Goal: Transaction & Acquisition: Purchase product/service

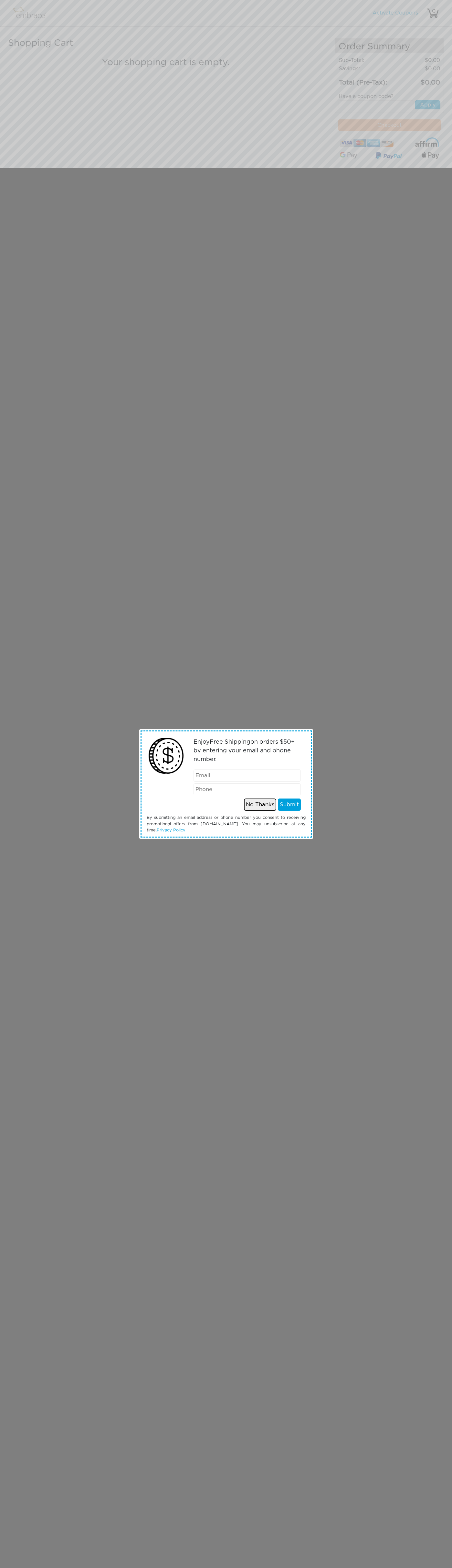
click at [260, 805] on button "No Thanks" at bounding box center [260, 805] width 32 height 12
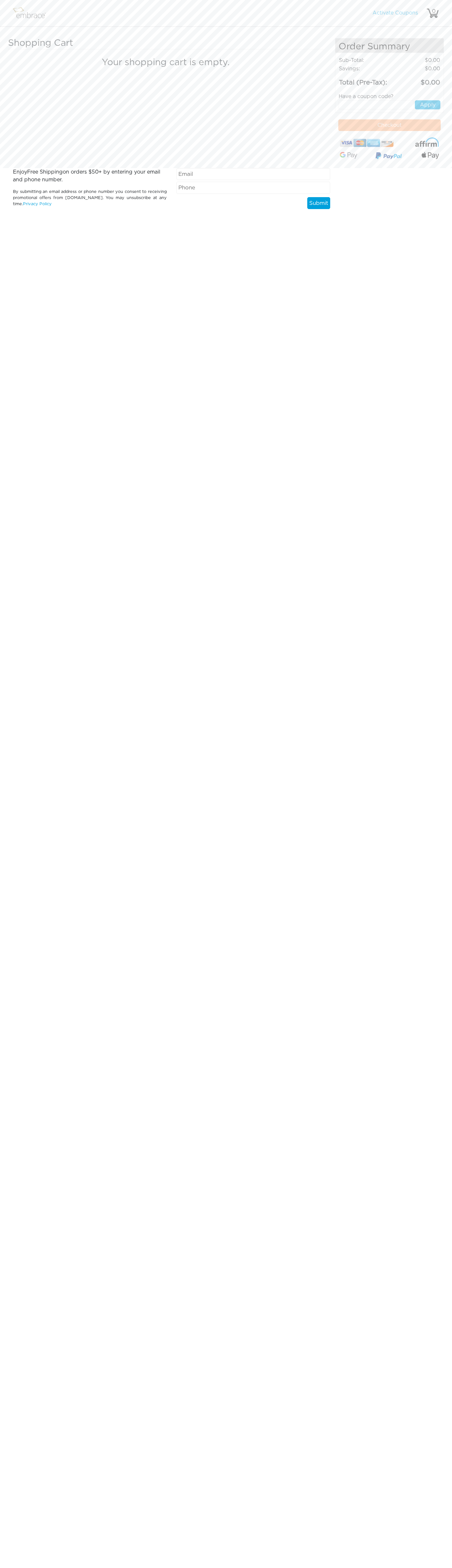
click at [426, 7] on img at bounding box center [432, 13] width 13 height 13
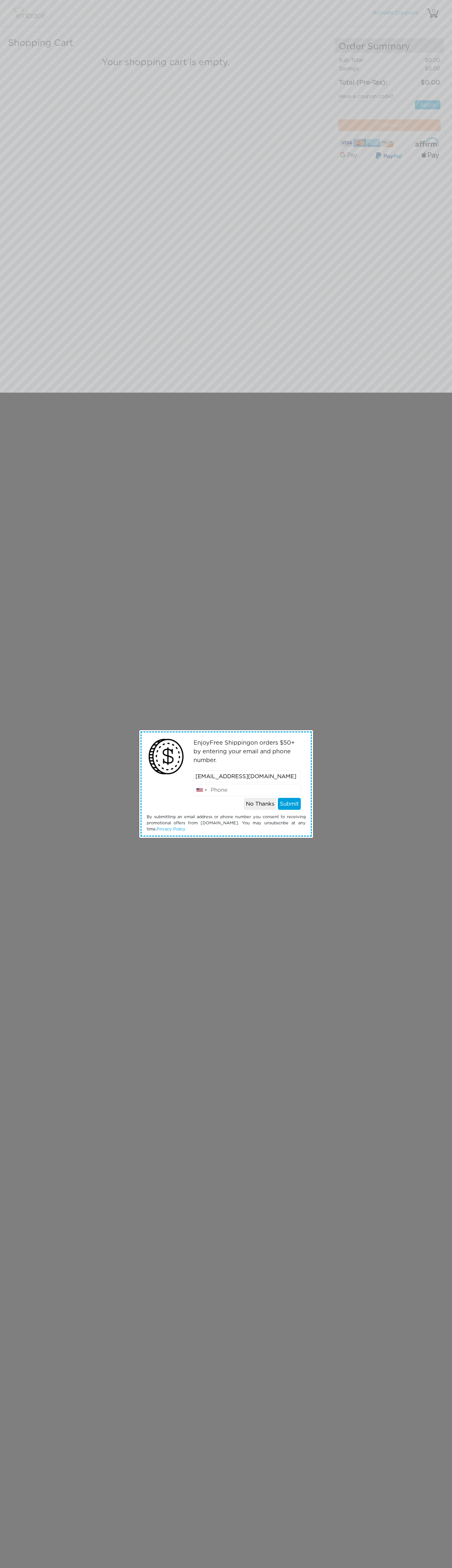
scroll to position [0, 30]
type input "[EMAIL_ADDRESS][DOMAIN_NAME]"
type input "6502530000"
click at [244, 798] on button "No Thanks" at bounding box center [260, 804] width 32 height 12
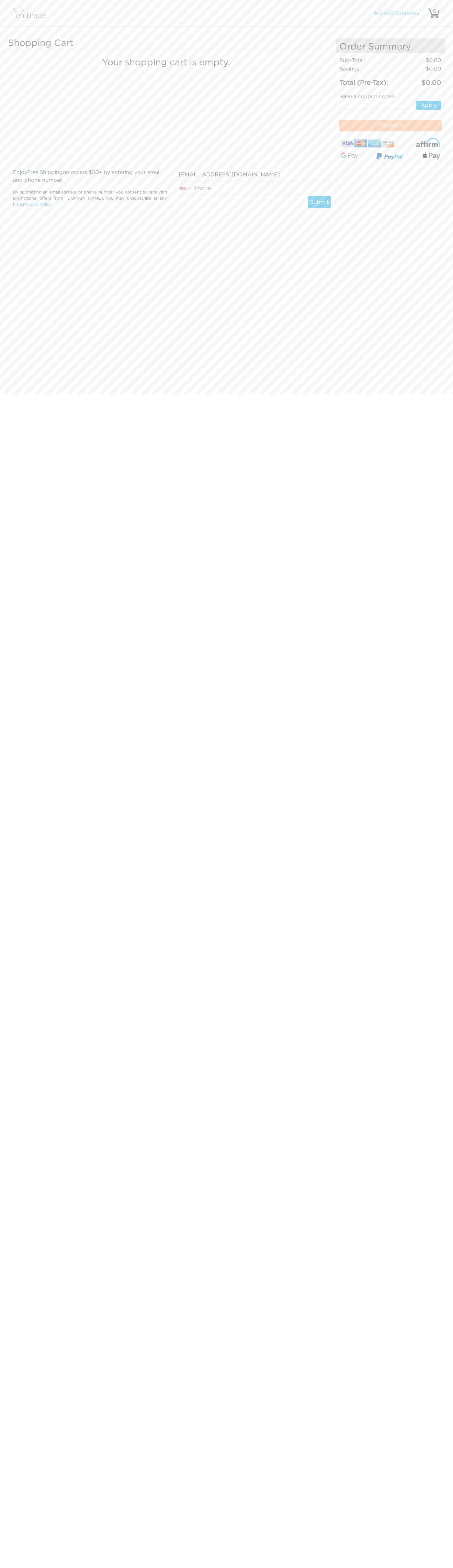
type input "[EMAIL_ADDRESS][DOMAIN_NAME]"
type input "6502530000"
click at [434, 131] on button "Checkout" at bounding box center [390, 125] width 103 height 12
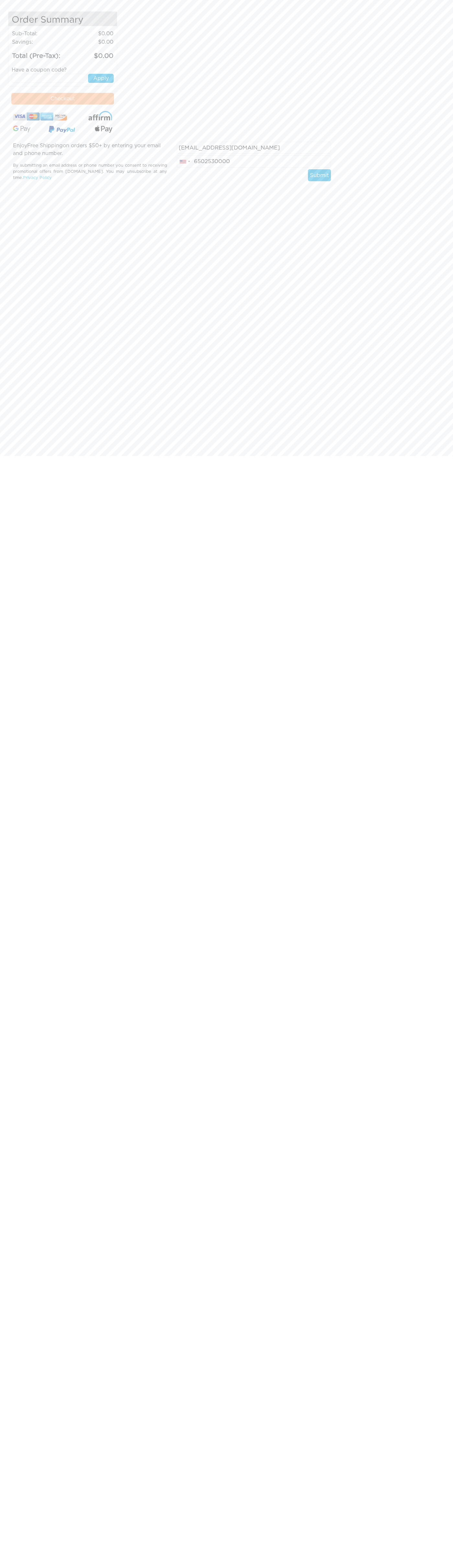
click at [95, 93] on button "Checkout" at bounding box center [63, 98] width 103 height 12
click at [395, 0] on html "Modal title × Body text Enjoy Free Shipping on orders $50+ by entering your ema…" at bounding box center [227, 0] width 453 height 0
click at [448, 0] on html "Modal title × Body text Enjoy Free Shipping on orders $50+ by entering your ema…" at bounding box center [227, 0] width 453 height 0
click at [175, 0] on html "Modal title × Body text Enjoy Free Shipping on orders $50+ by entering your ema…" at bounding box center [227, 0] width 453 height 0
click at [20, 0] on html "Modal title × Body text Enjoy Free Shipping on orders $50+ by entering your ema…" at bounding box center [227, 0] width 453 height 0
